Goal: Information Seeking & Learning: Learn about a topic

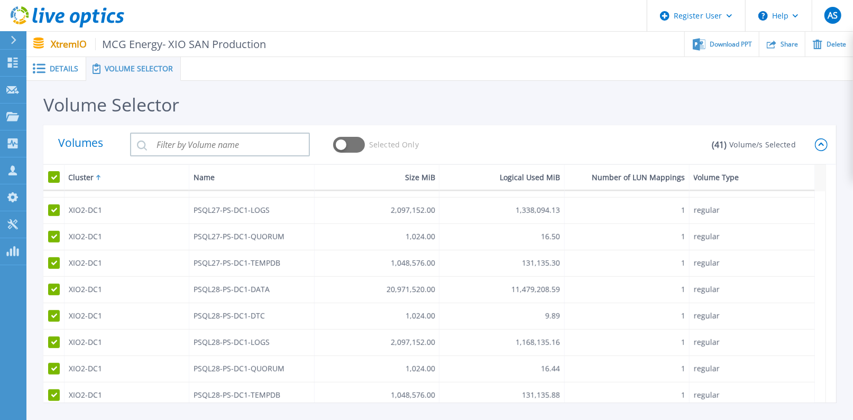
click at [401, 140] on icon at bounding box center [821, 145] width 13 height 13
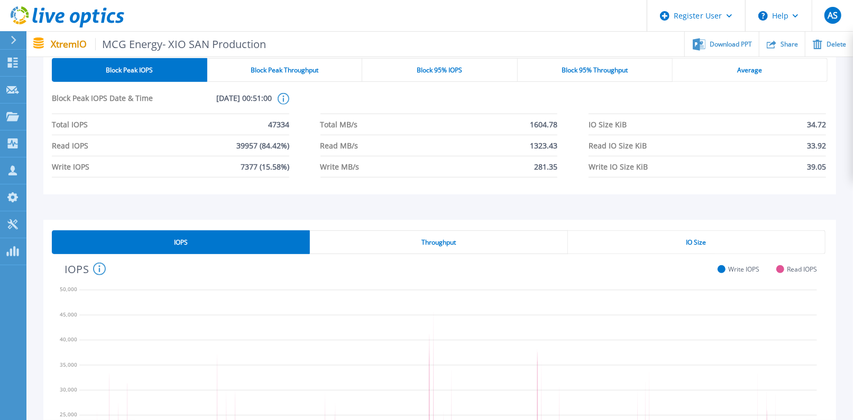
scroll to position [141, 0]
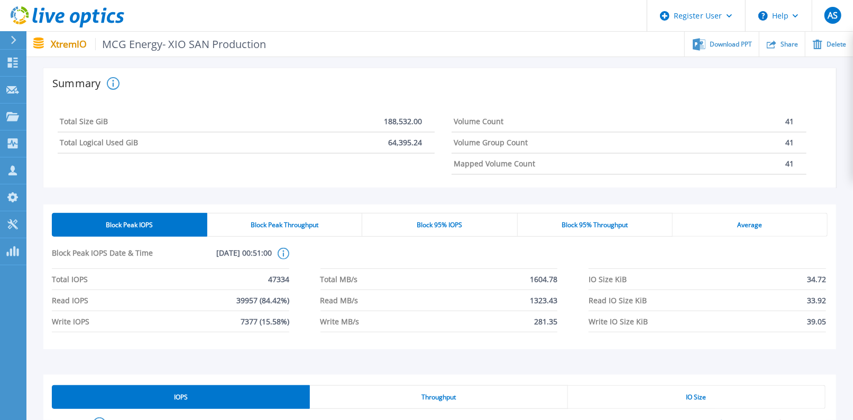
click at [281, 226] on span "Block Peak Throughput" at bounding box center [285, 225] width 68 height 8
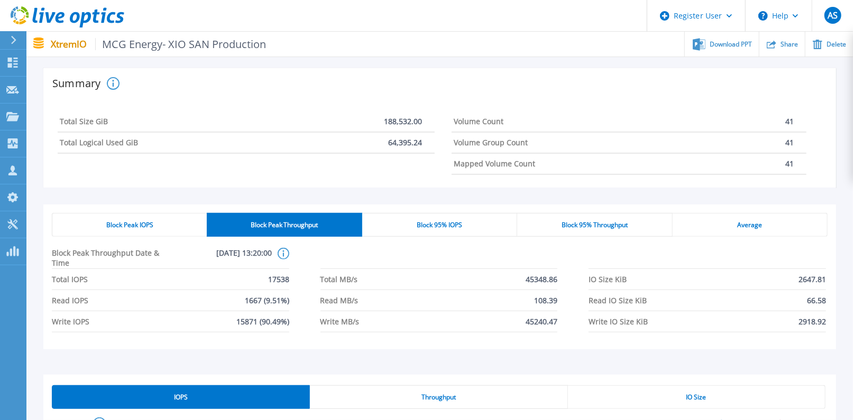
click at [401, 227] on div "Block 95% IOPS" at bounding box center [439, 225] width 155 height 24
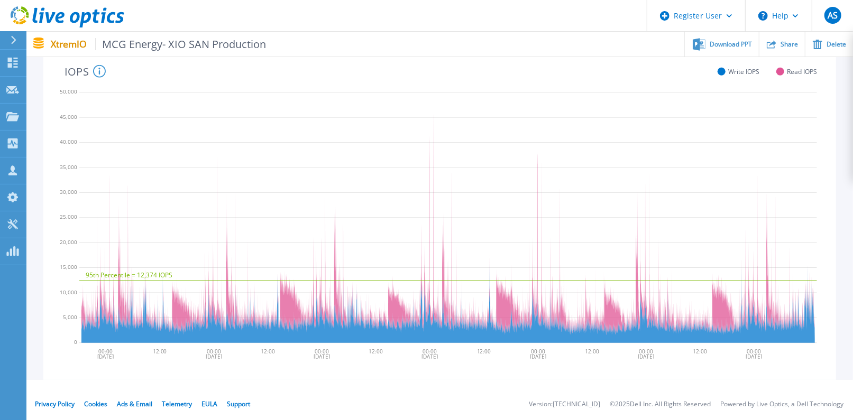
scroll to position [358, 0]
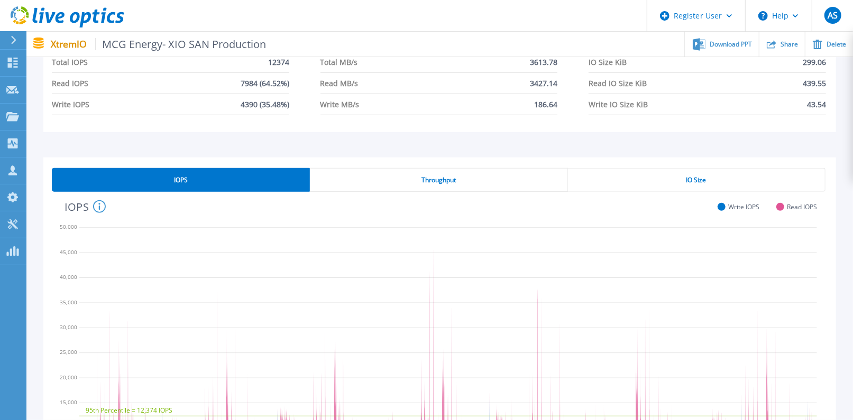
click at [401, 183] on div "Throughput" at bounding box center [438, 180] width 257 height 24
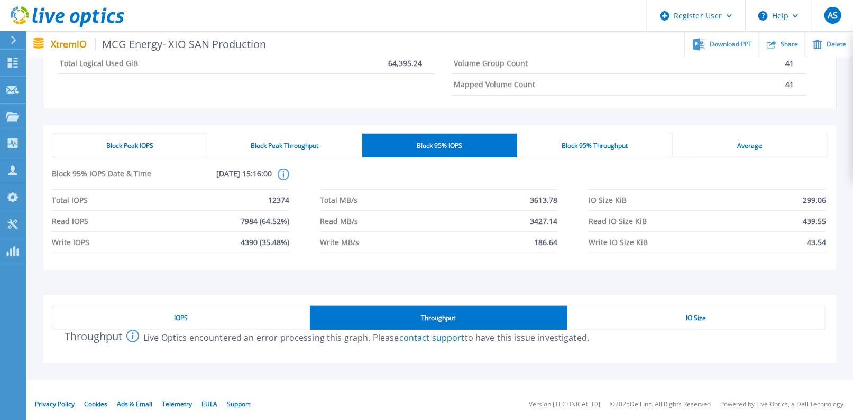
scroll to position [220, 0]
click at [401, 310] on div "IO Size" at bounding box center [696, 318] width 258 height 24
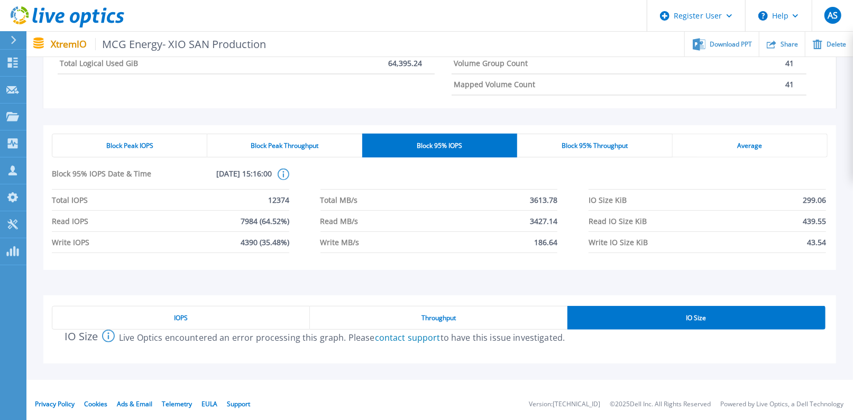
click at [200, 315] on div "IOPS" at bounding box center [181, 318] width 258 height 24
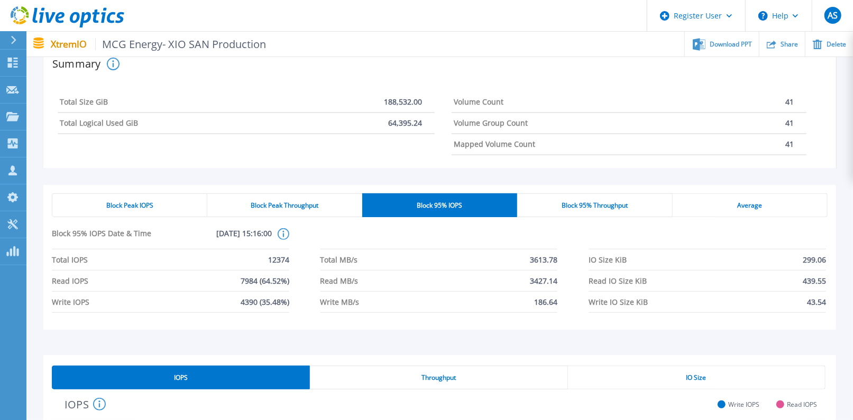
scroll to position [157, 0]
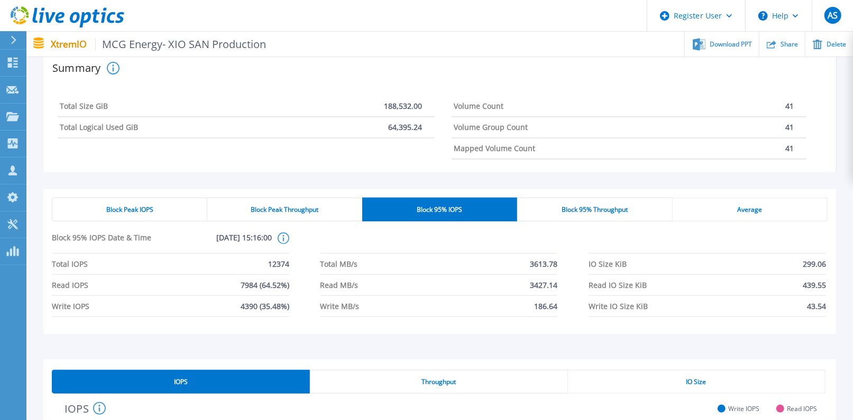
click at [101, 202] on div "Block Peak IOPS" at bounding box center [129, 210] width 155 height 24
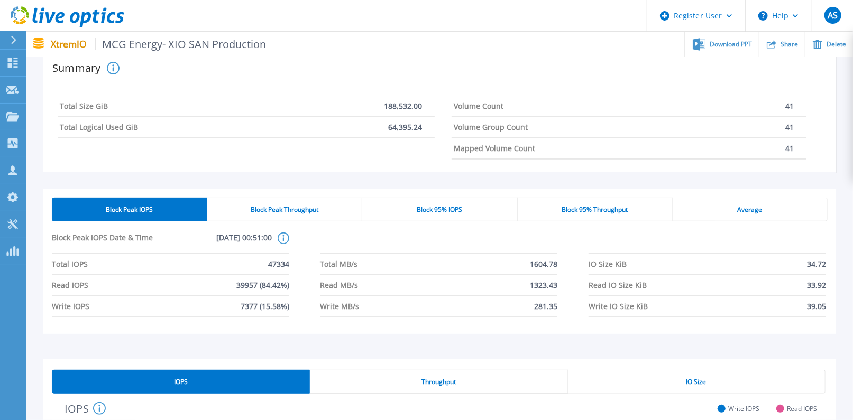
click at [401, 216] on div "Block 95% IOPS" at bounding box center [439, 210] width 155 height 24
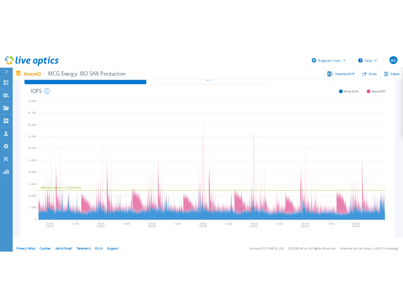
scroll to position [494, 0]
